Goal: Navigation & Orientation: Find specific page/section

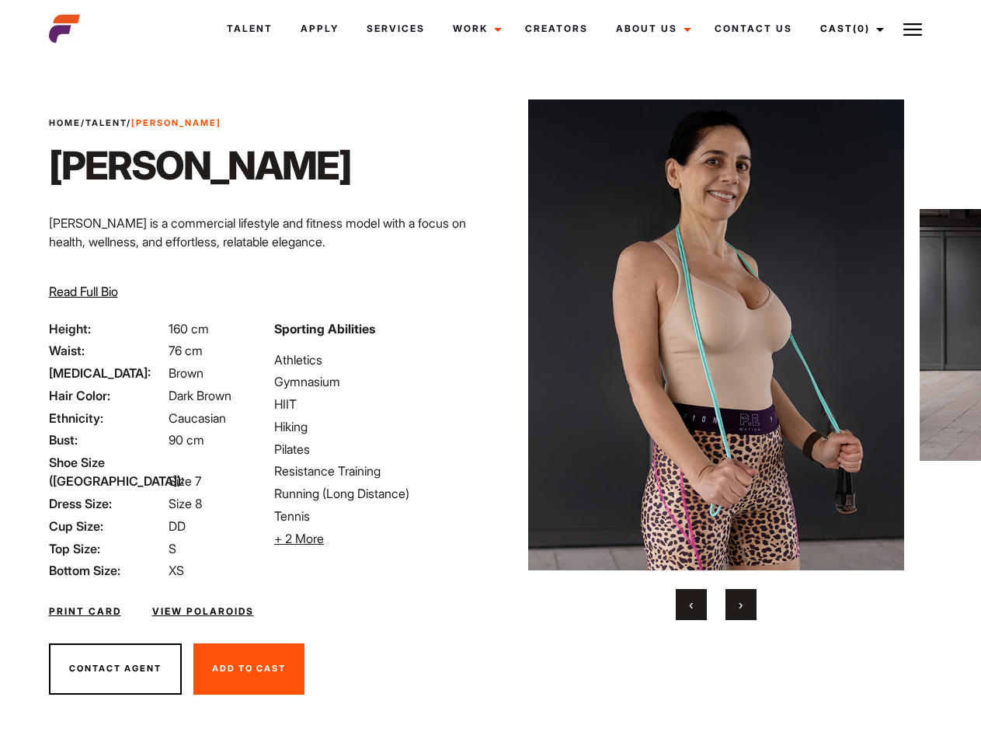
click at [847, 29] on link "Cast (0)" at bounding box center [849, 29] width 87 height 42
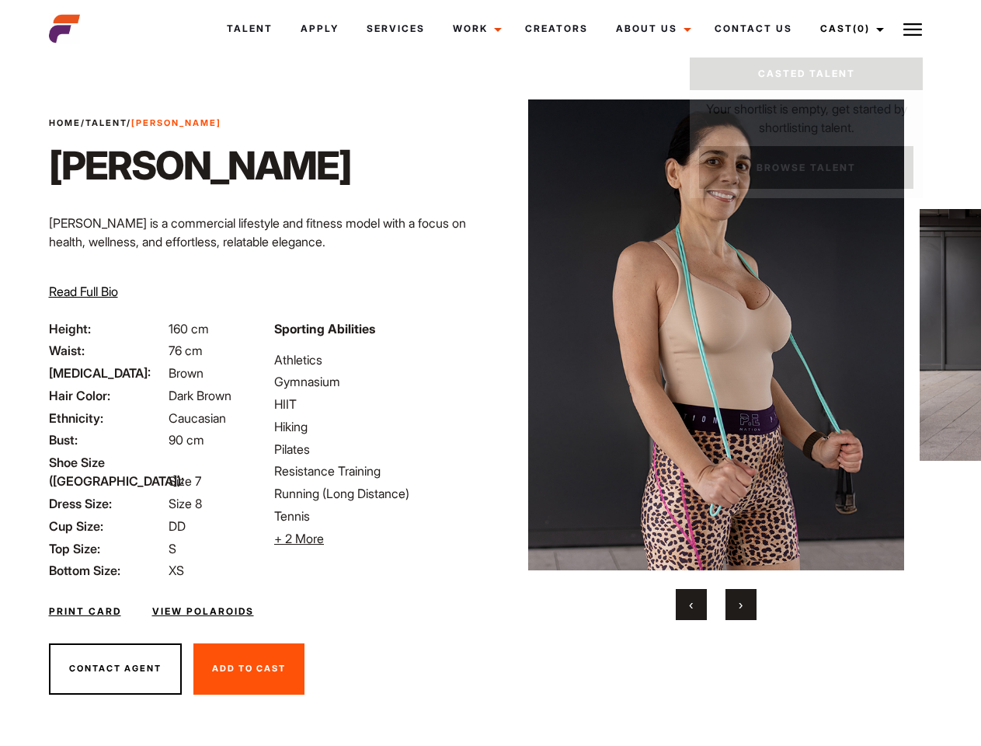
click at [913, 29] on img at bounding box center [912, 29] width 19 height 19
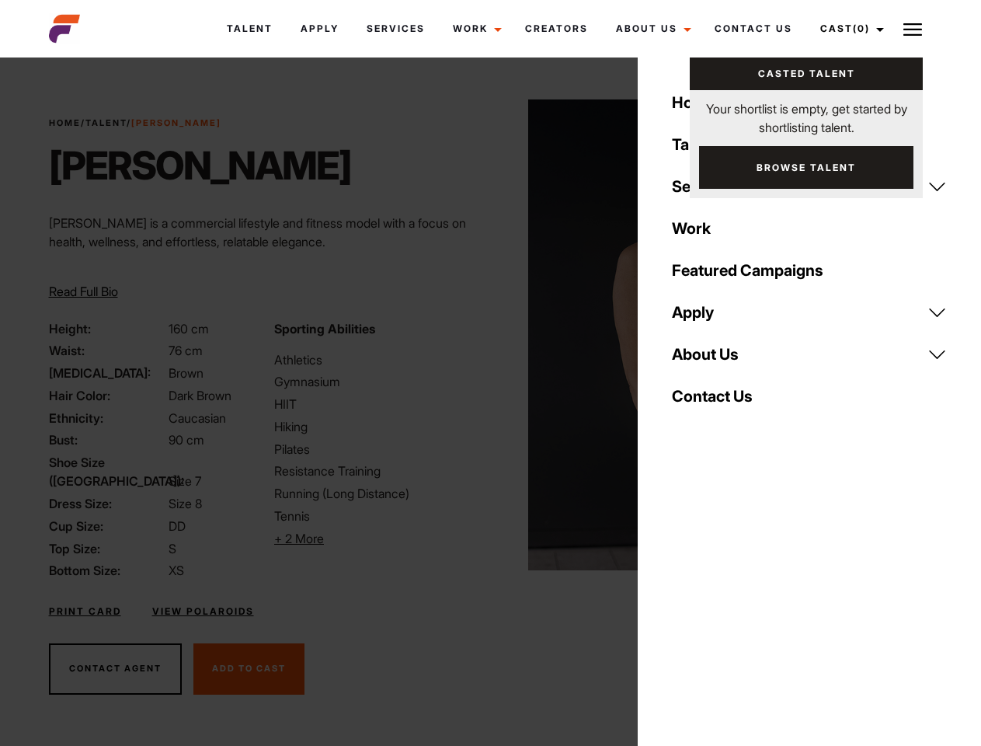
click at [378, 538] on li "+ 2 More Hide More" at bounding box center [377, 538] width 207 height 19
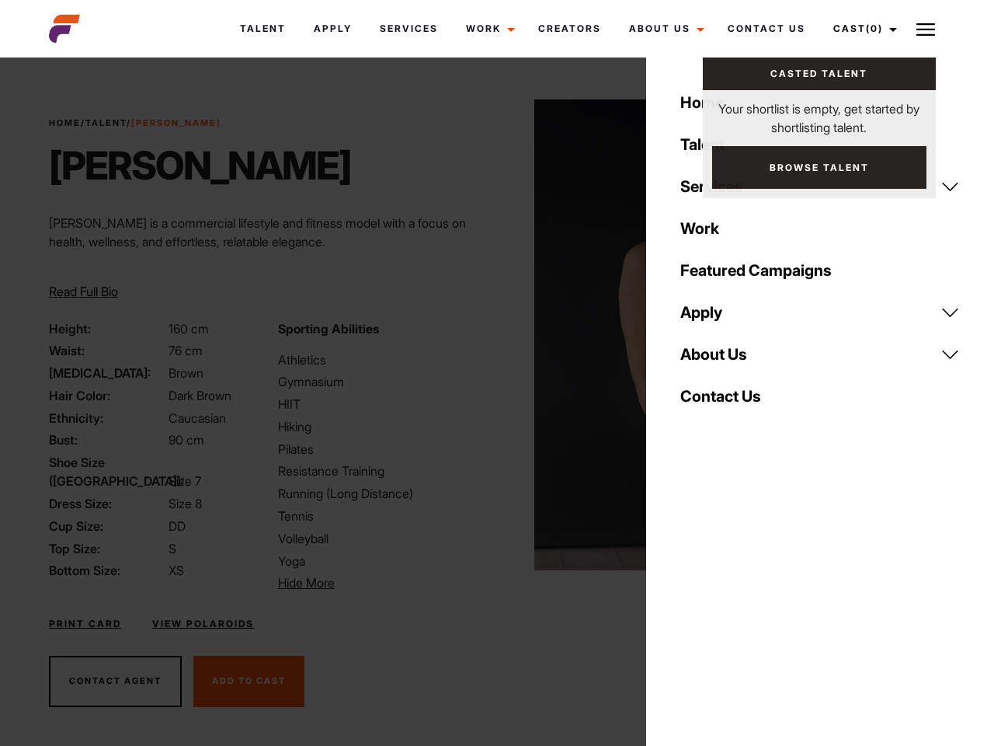
click at [715, 360] on img at bounding box center [722, 334] width 377 height 471
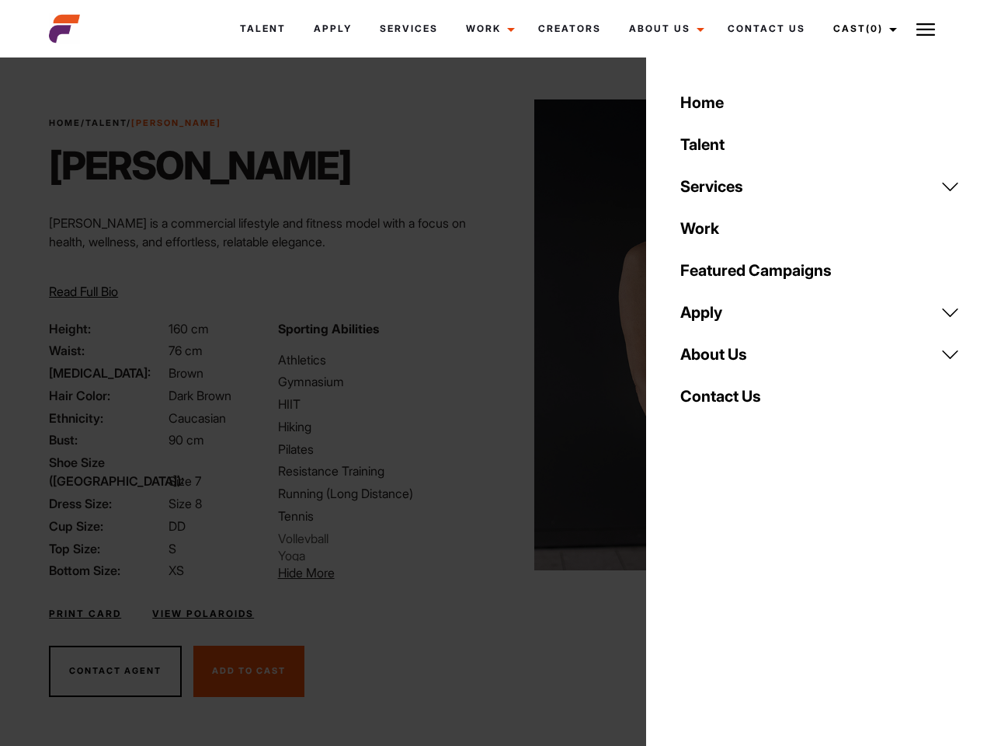
click at [490, 335] on div "Sporting Abilities Athletics Gymnasium HIIT Hiking Pilates Resistance Training …" at bounding box center [383, 450] width 228 height 263
click at [691, 604] on div "Home Talent Services Talent Casting Photography Videography Creative Hair and M…" at bounding box center [820, 373] width 348 height 746
click at [741, 604] on div "Home Talent Services Talent Casting Photography Videography Creative Hair and M…" at bounding box center [820, 373] width 348 height 746
